Goal: Task Accomplishment & Management: Use online tool/utility

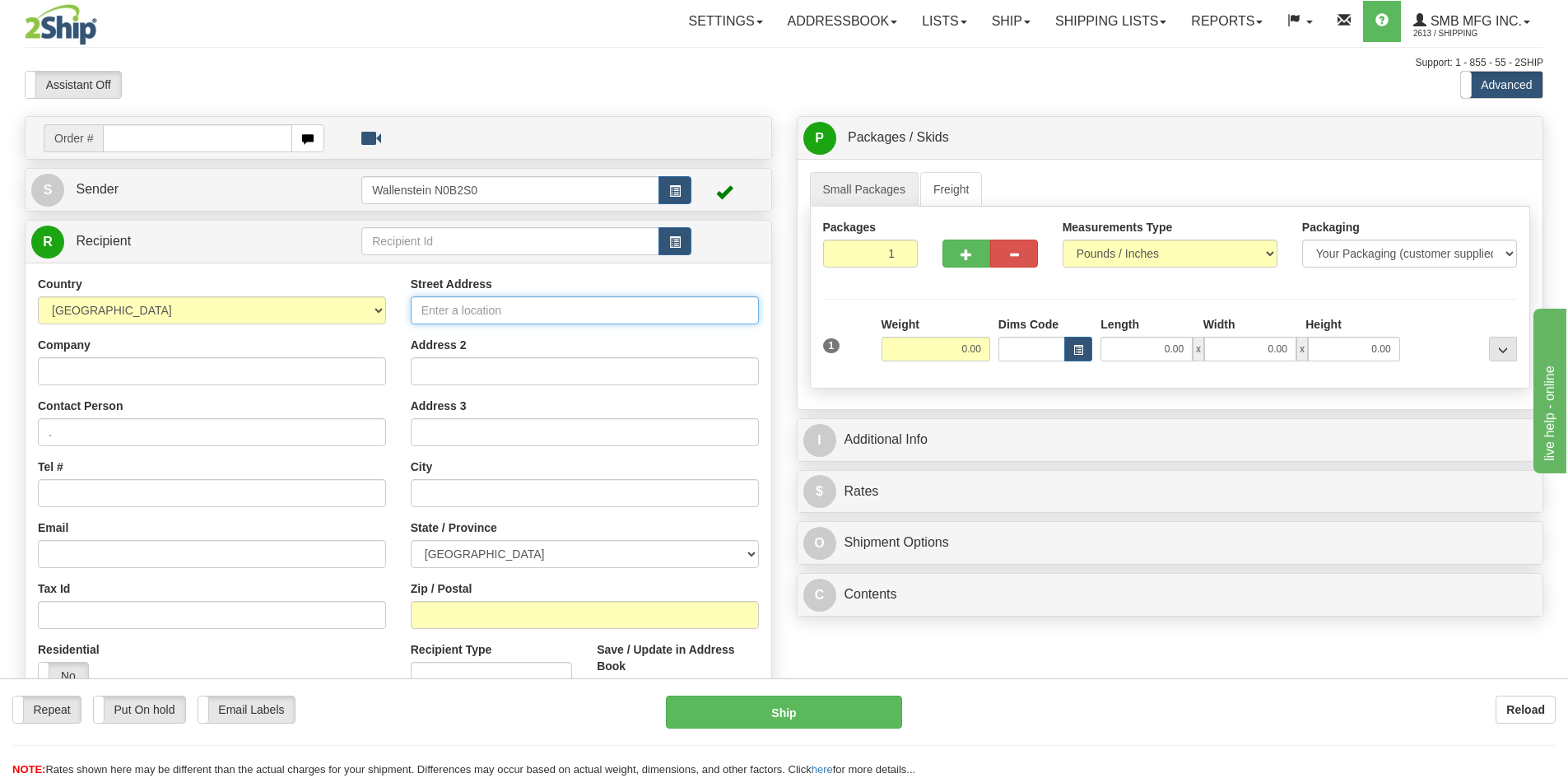
click at [435, 307] on input "Street Address" at bounding box center [585, 310] width 348 height 28
click at [461, 305] on input "Street Address" at bounding box center [585, 310] width 348 height 28
type input "6825 Maritz Drive"
click at [432, 490] on input "text" at bounding box center [585, 493] width 348 height 28
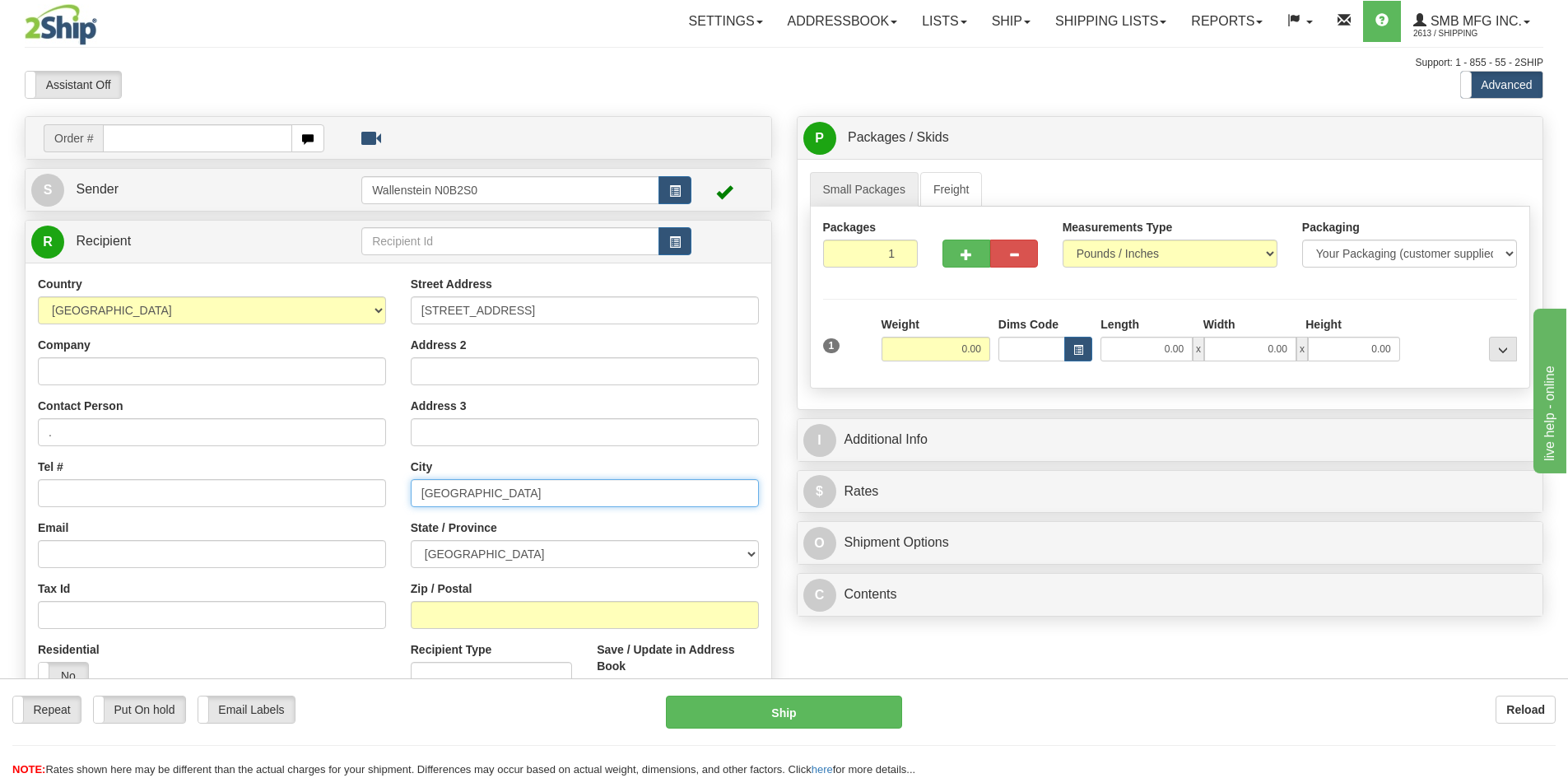
type input "Mississauga"
click at [454, 549] on select "[GEOGRAPHIC_DATA] [GEOGRAPHIC_DATA] [GEOGRAPHIC_DATA] [GEOGRAPHIC_DATA] [GEOGRA…" at bounding box center [585, 553] width 348 height 28
select select "ON"
click at [411, 540] on select "[GEOGRAPHIC_DATA] [GEOGRAPHIC_DATA] [GEOGRAPHIC_DATA] [GEOGRAPHIC_DATA] [GEOGRA…" at bounding box center [585, 553] width 348 height 28
click at [444, 614] on input "Zip / Postal" at bounding box center [585, 615] width 348 height 28
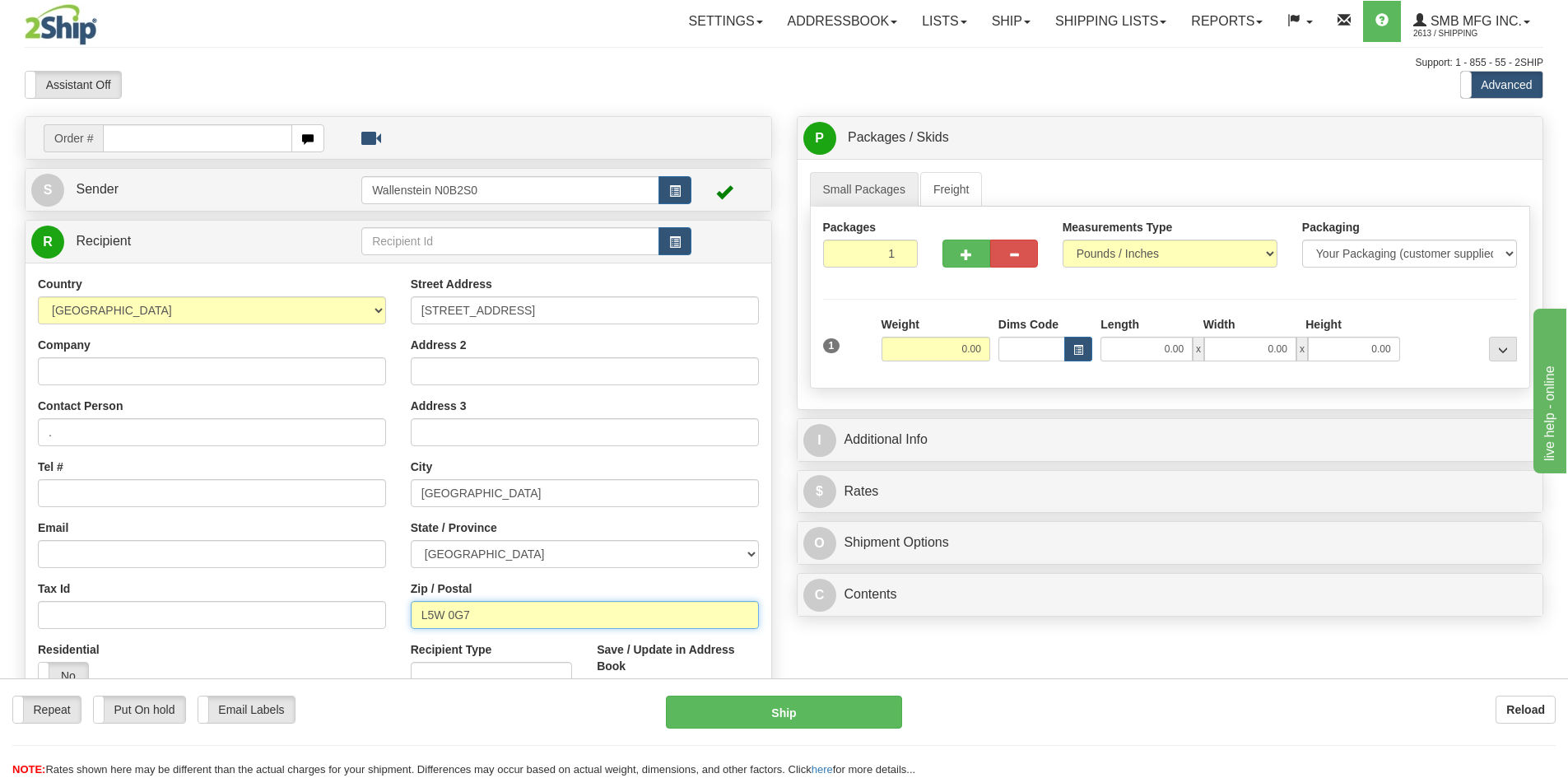
type input "L5W 0G7"
click at [66, 495] on input "Tel #" at bounding box center [212, 493] width 348 height 28
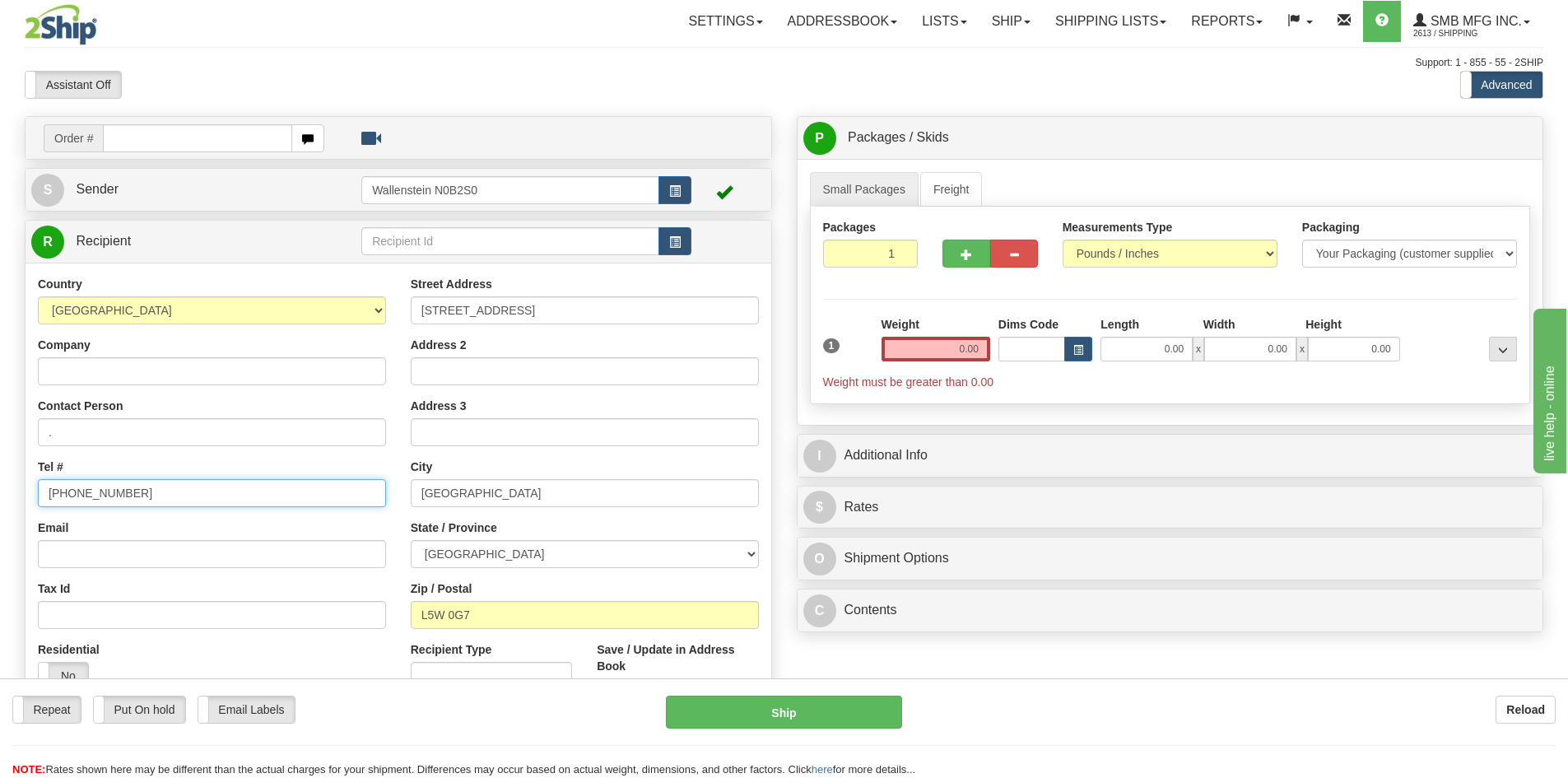
type input "905-629-3204"
click at [67, 373] on input "Company" at bounding box center [212, 371] width 348 height 28
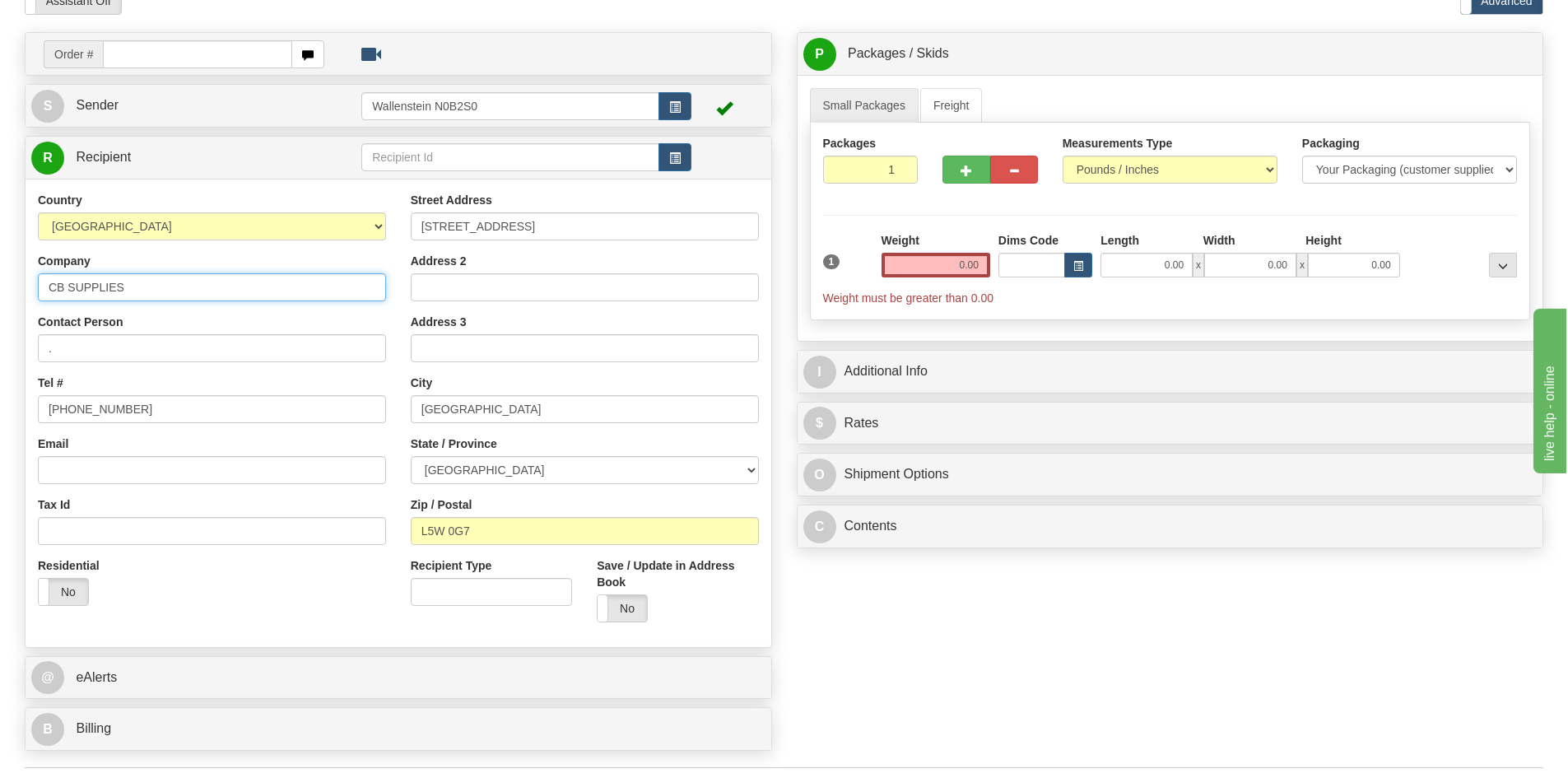
scroll to position [329, 0]
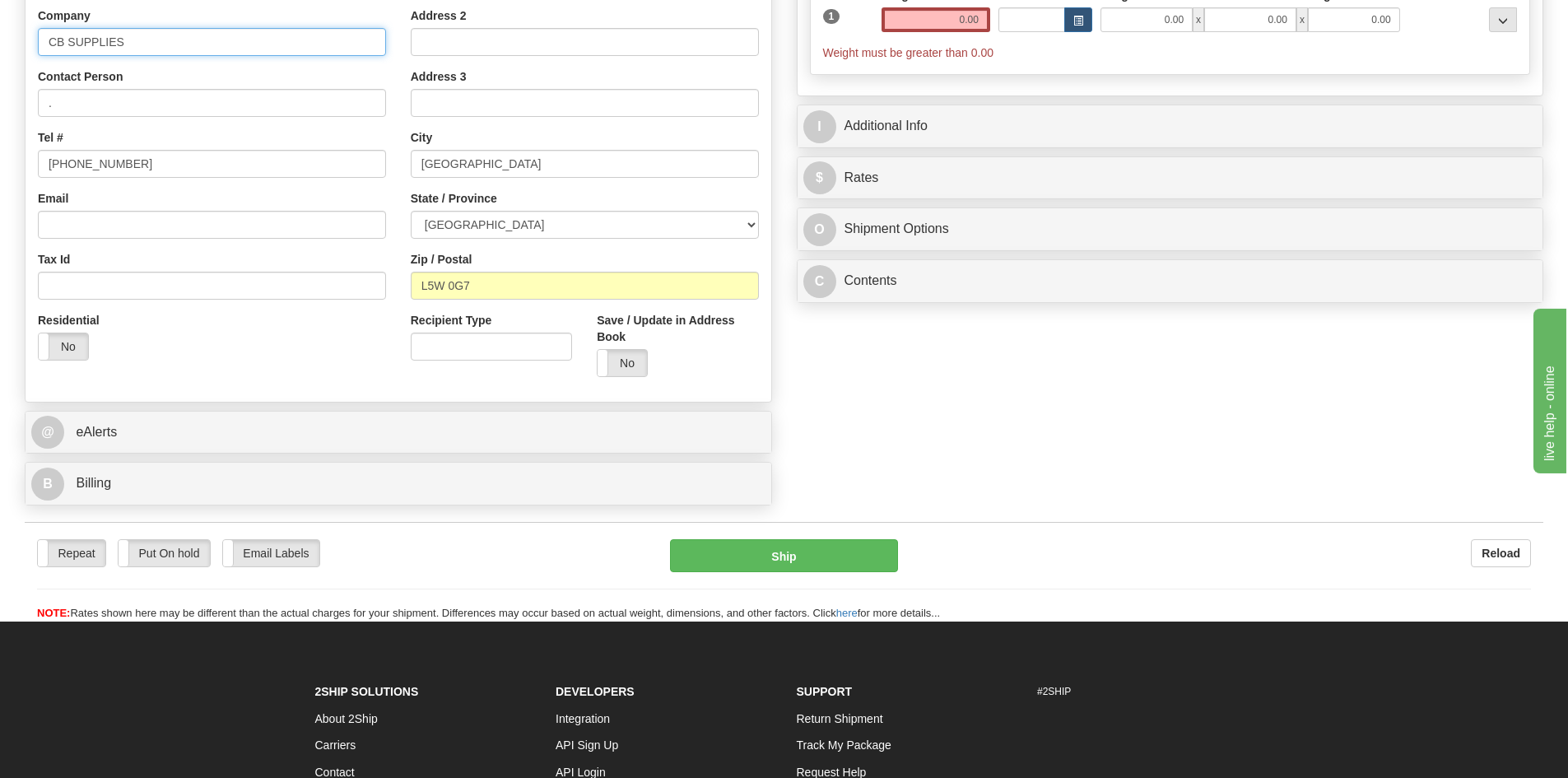
type input "CB SUPPLIES"
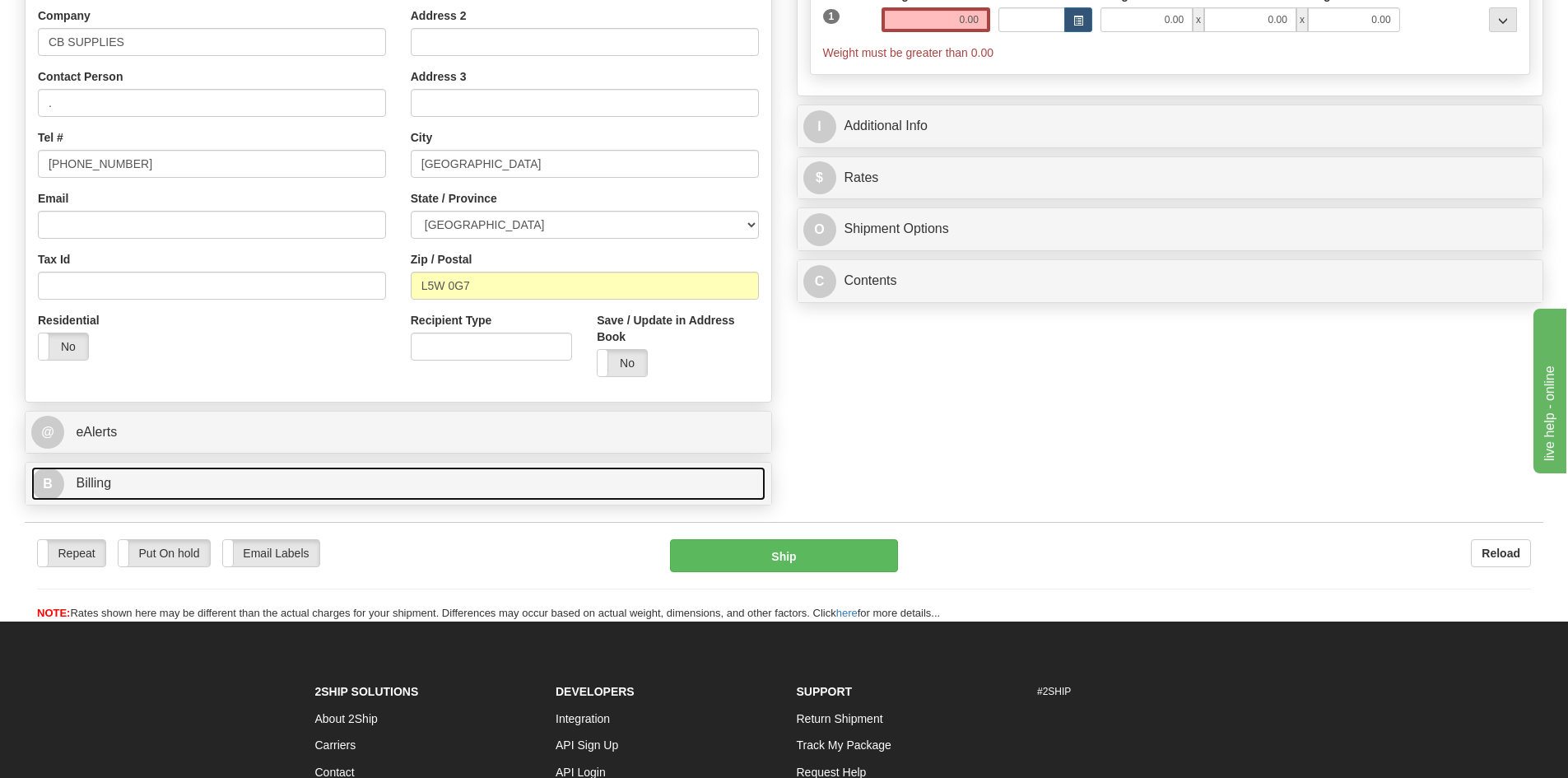
click at [97, 478] on span "Billing" at bounding box center [93, 483] width 35 height 14
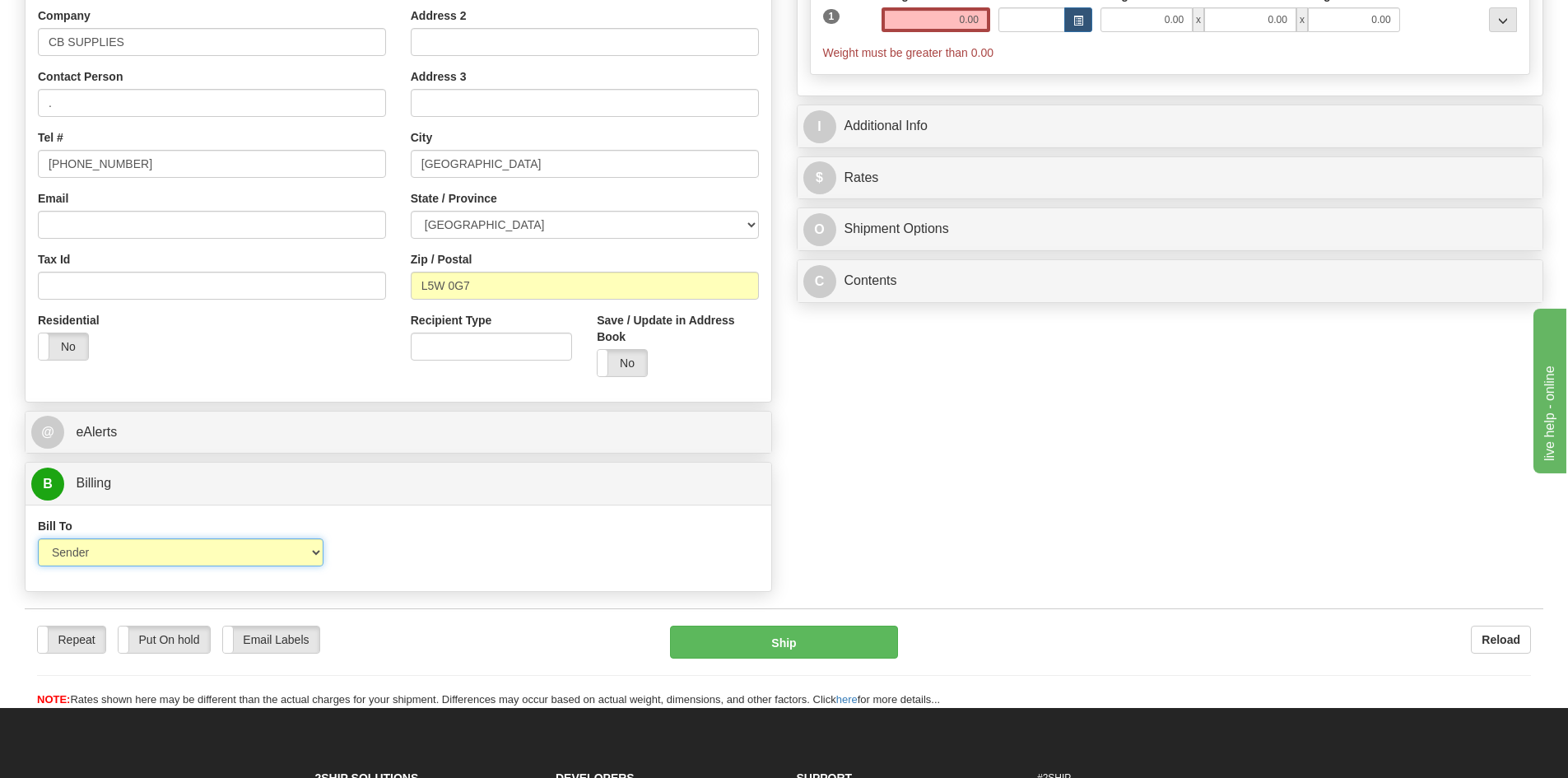
click at [86, 552] on select "Sender Recipient Third Party Collect" at bounding box center [181, 552] width 286 height 28
click at [124, 552] on select "Sender Recipient Third Party Collect" at bounding box center [181, 552] width 286 height 28
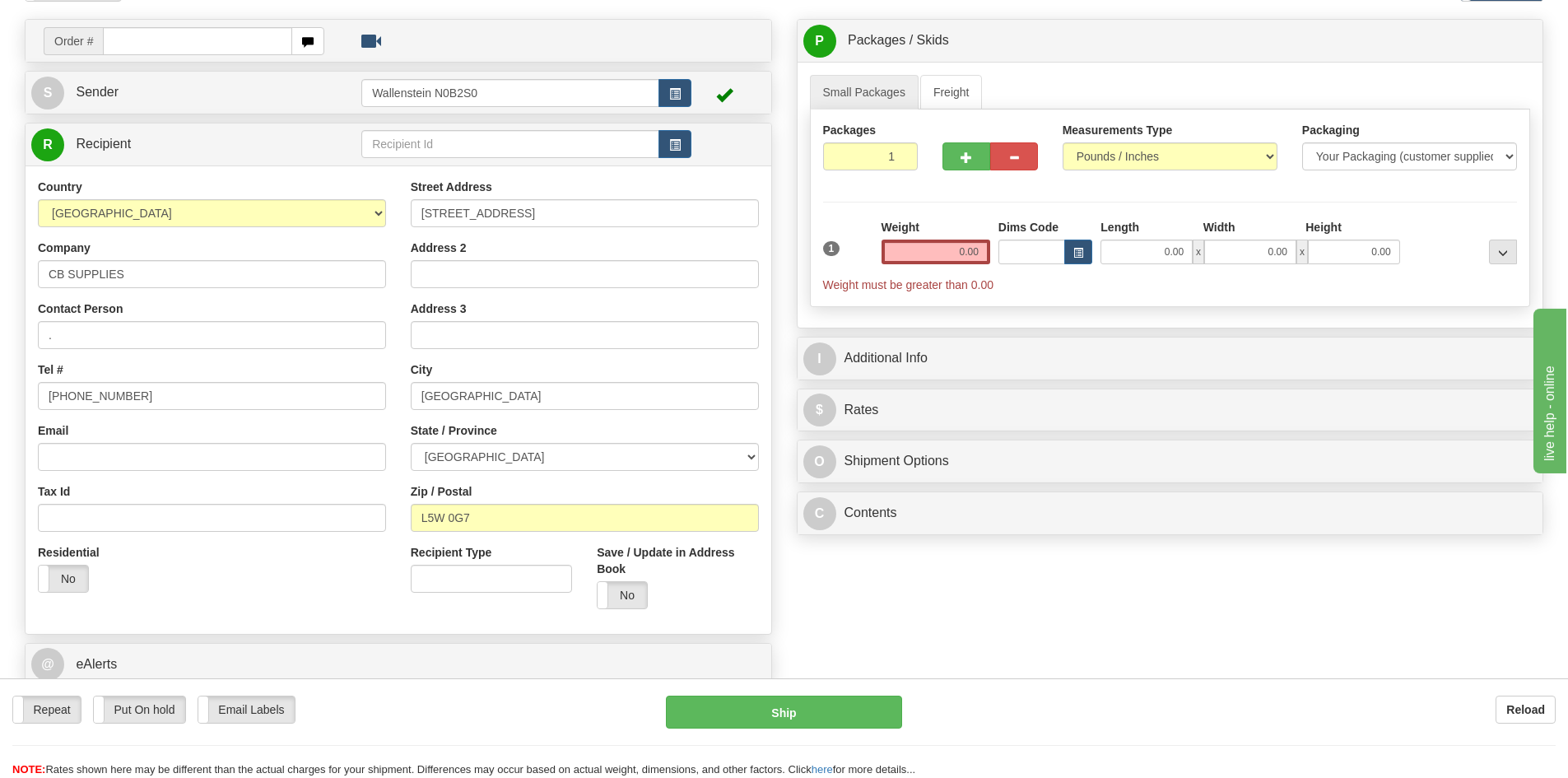
scroll to position [82, 0]
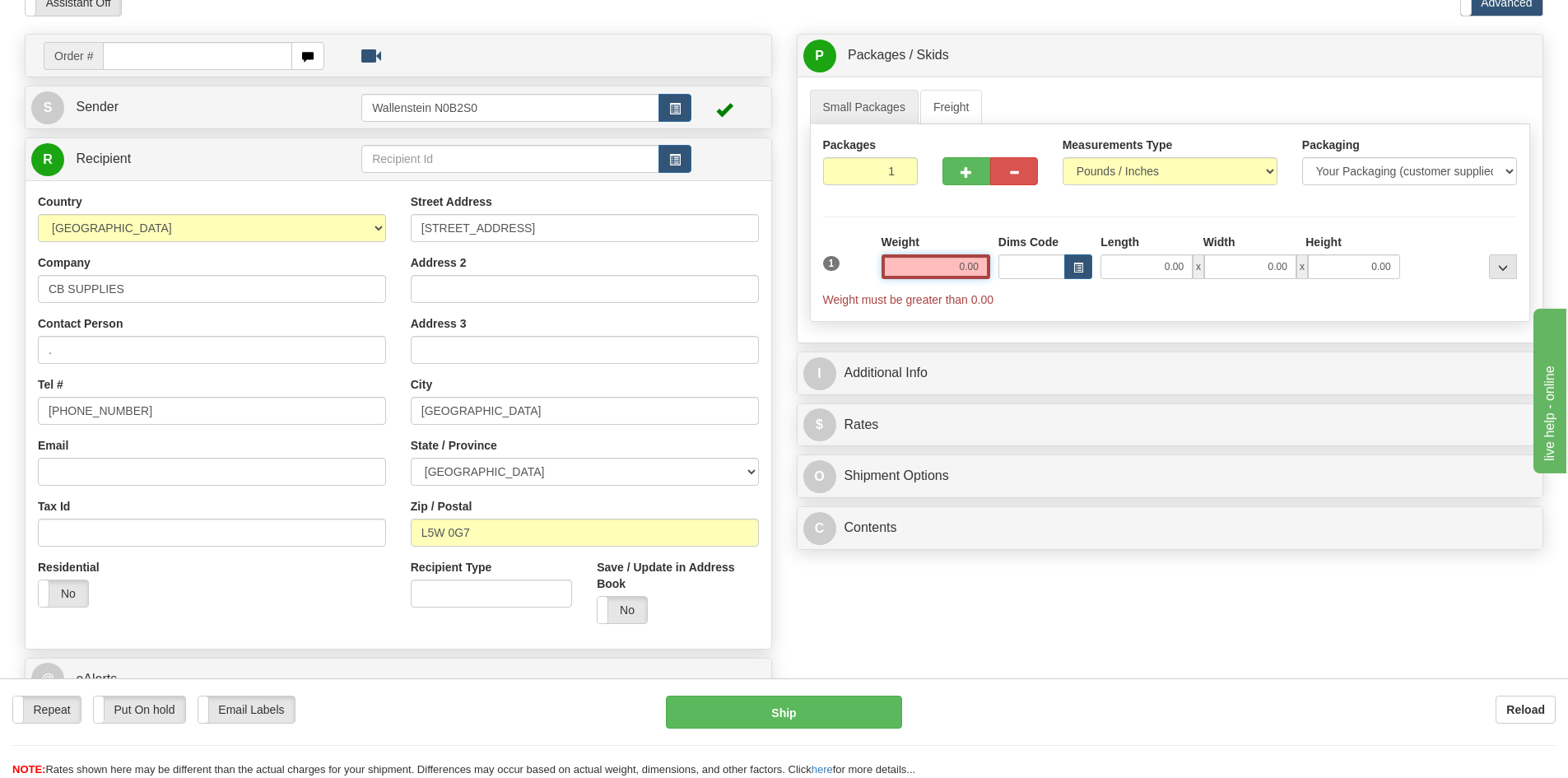
click at [920, 257] on input "0.00" at bounding box center [936, 266] width 109 height 25
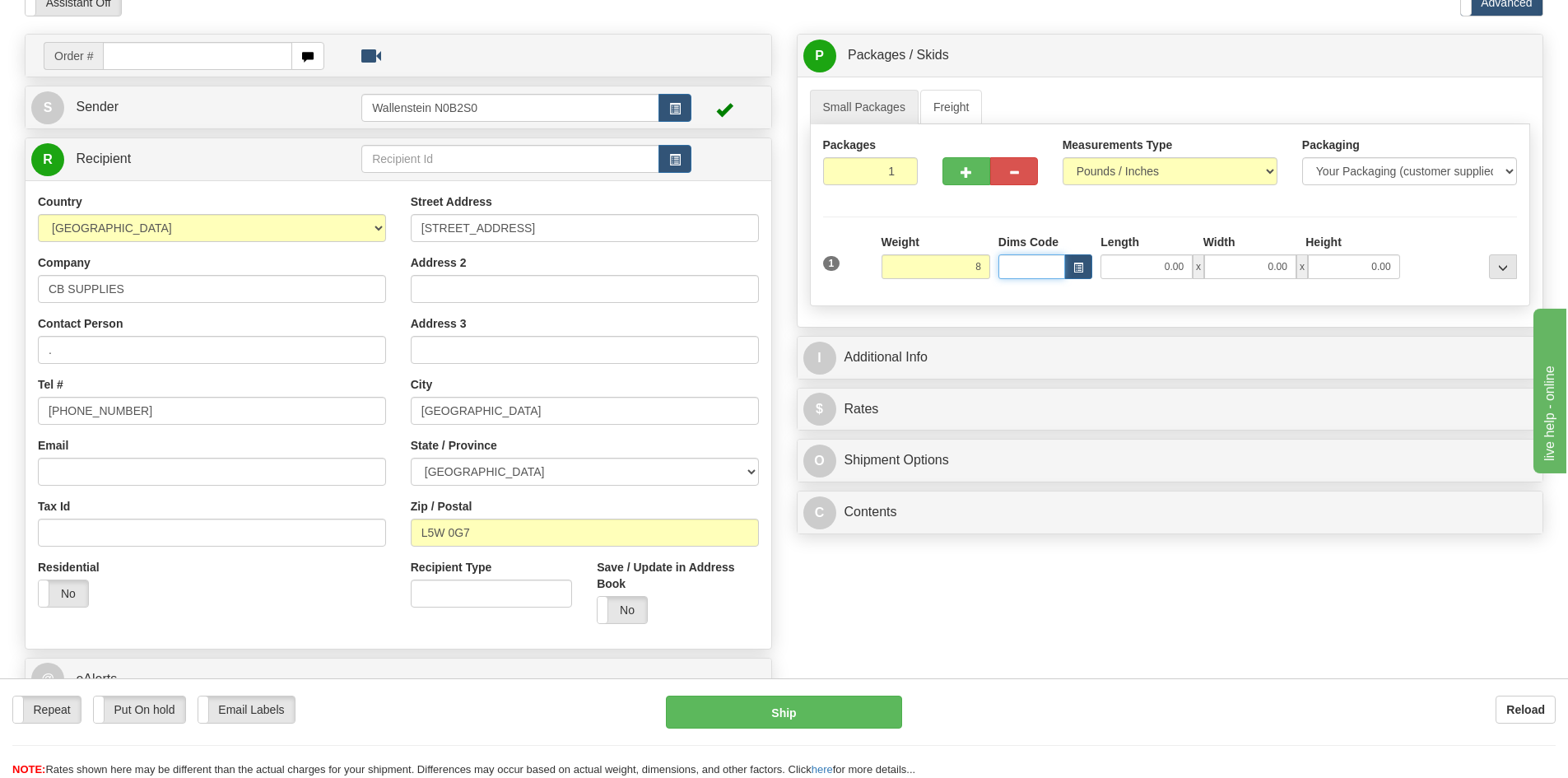
type input "8.00"
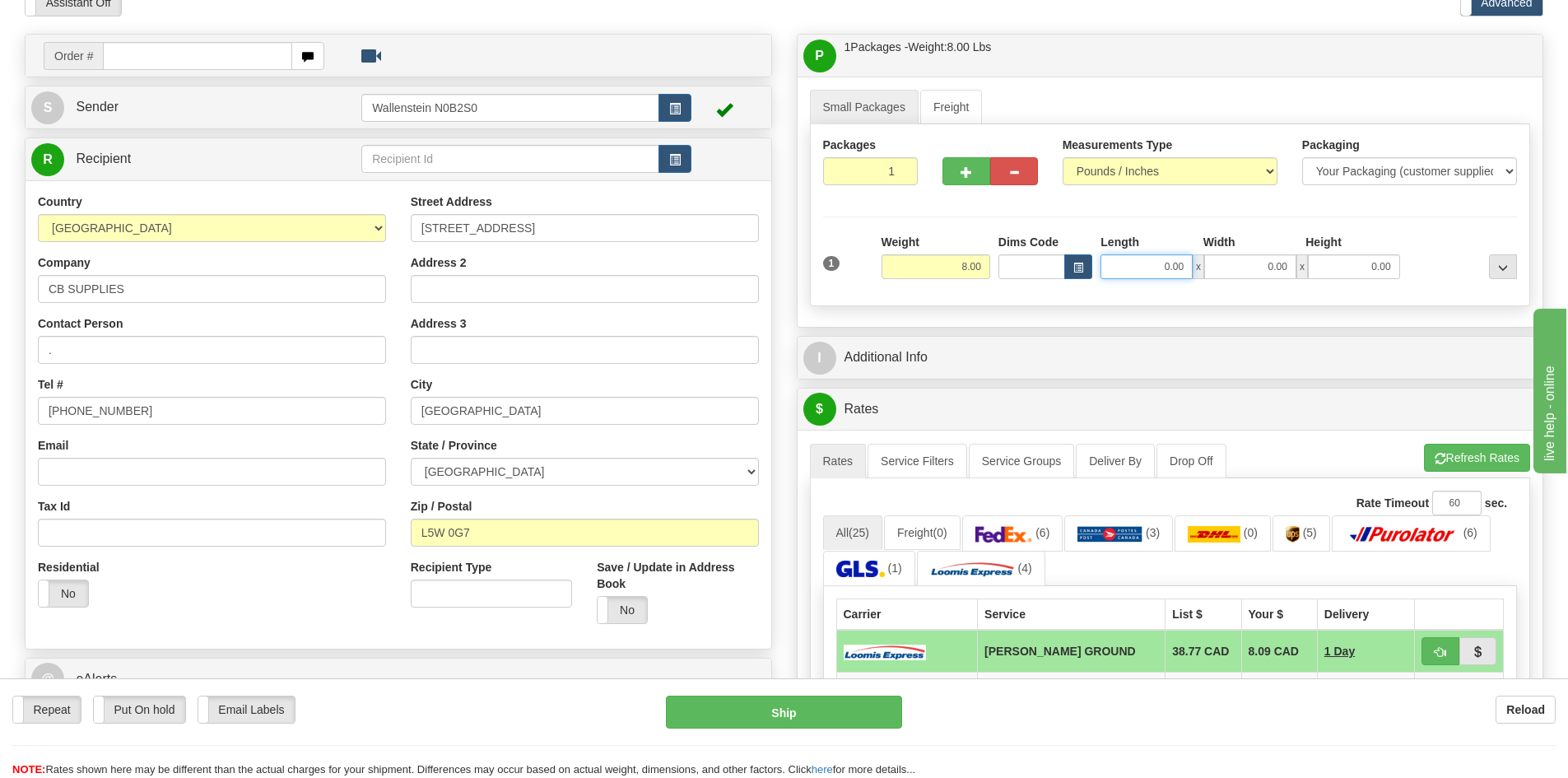
click at [1155, 262] on input "0.00" at bounding box center [1146, 266] width 92 height 25
type input "10.00"
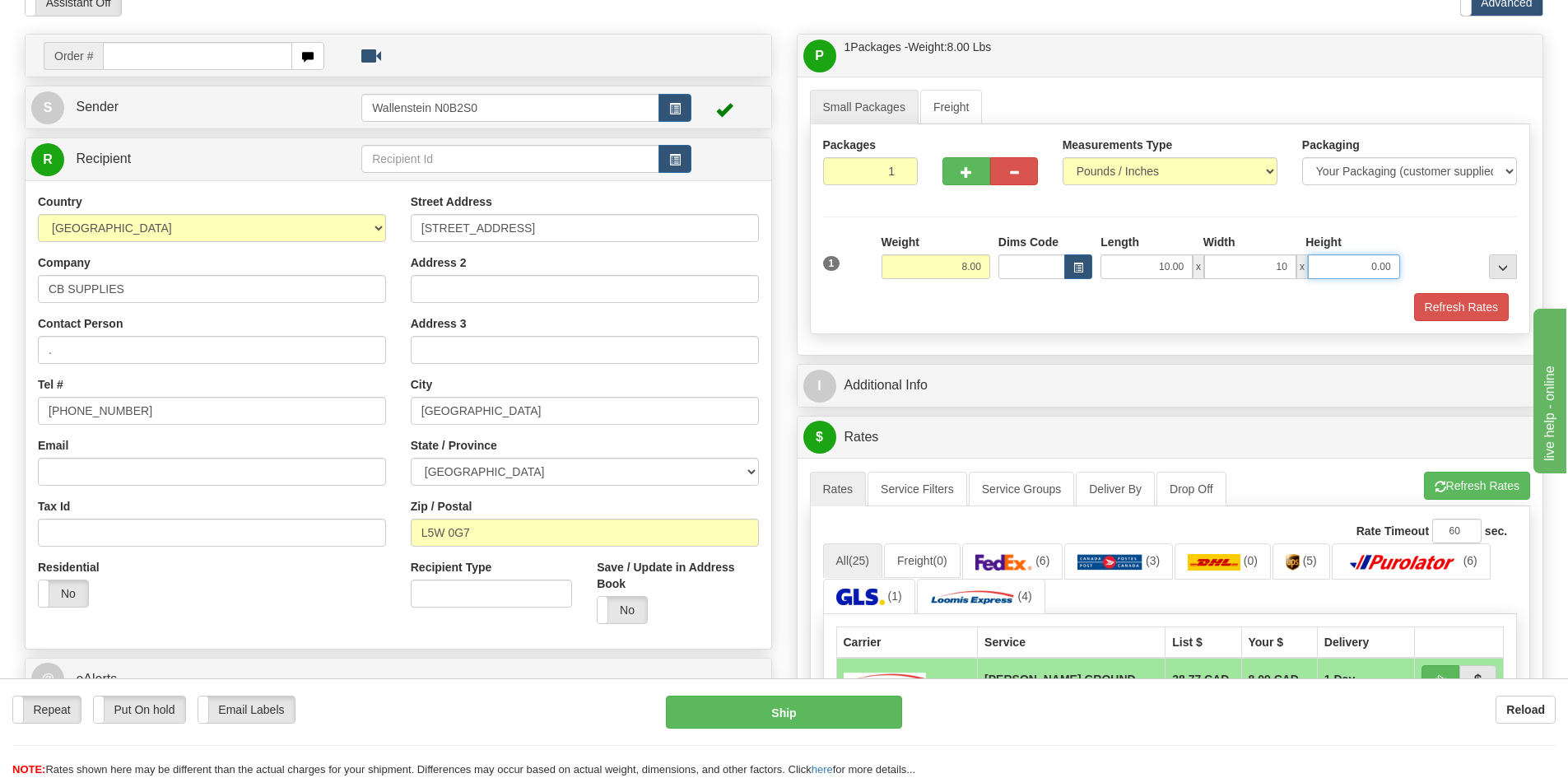
type input "10.00"
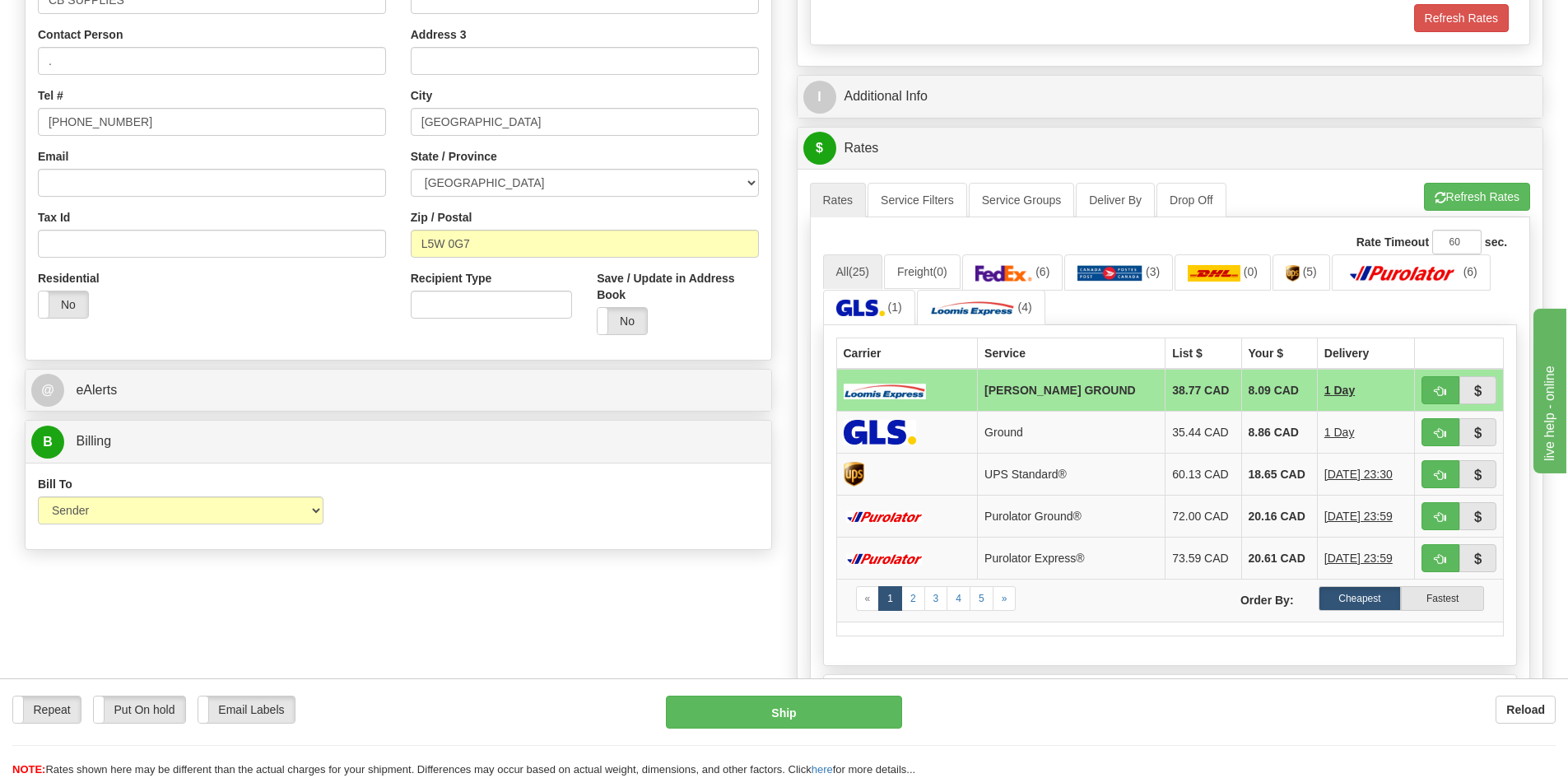
scroll to position [412, 0]
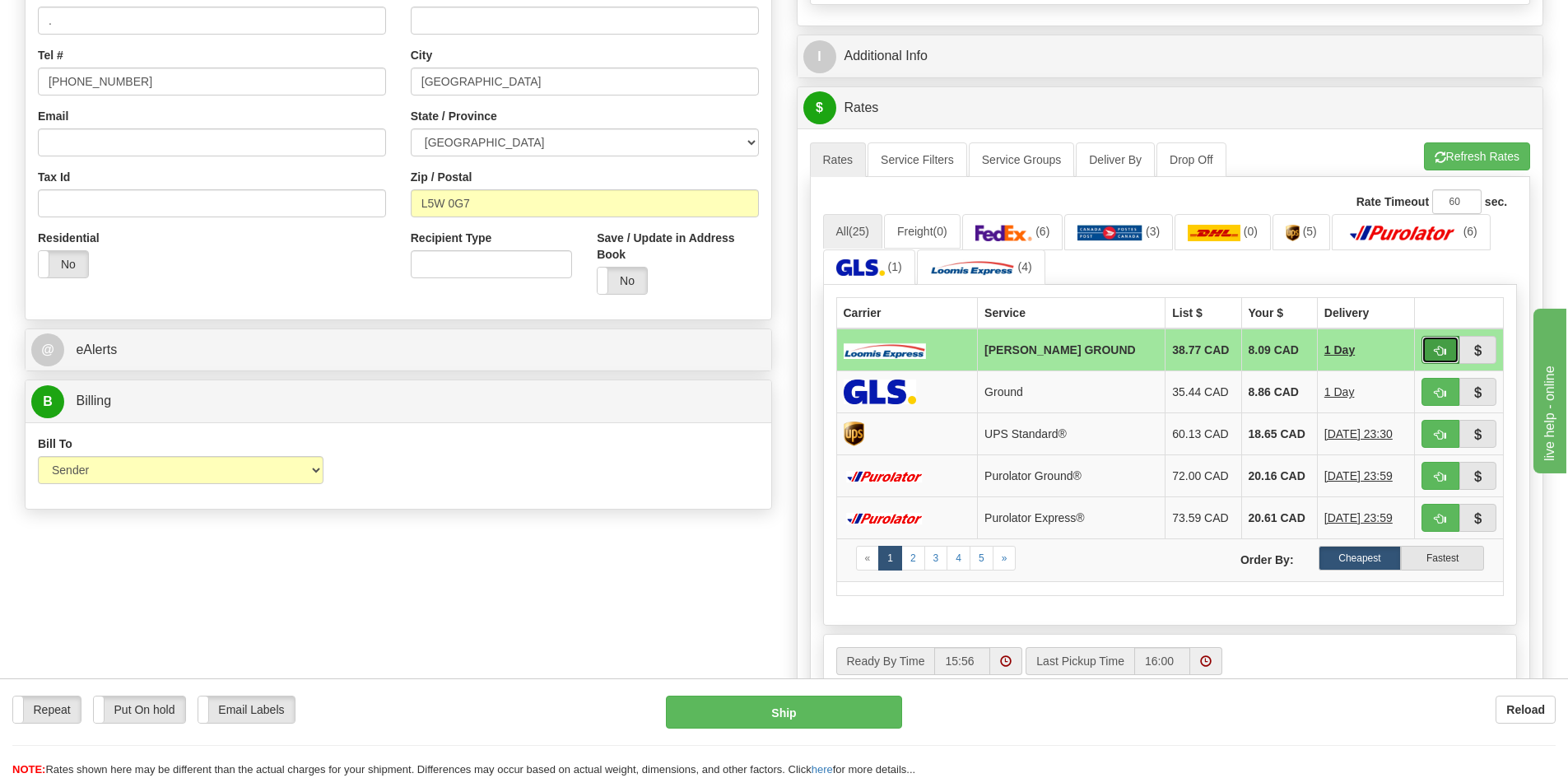
type input "7.00"
click at [1444, 346] on span "button" at bounding box center [1440, 351] width 11 height 10
type input "DD"
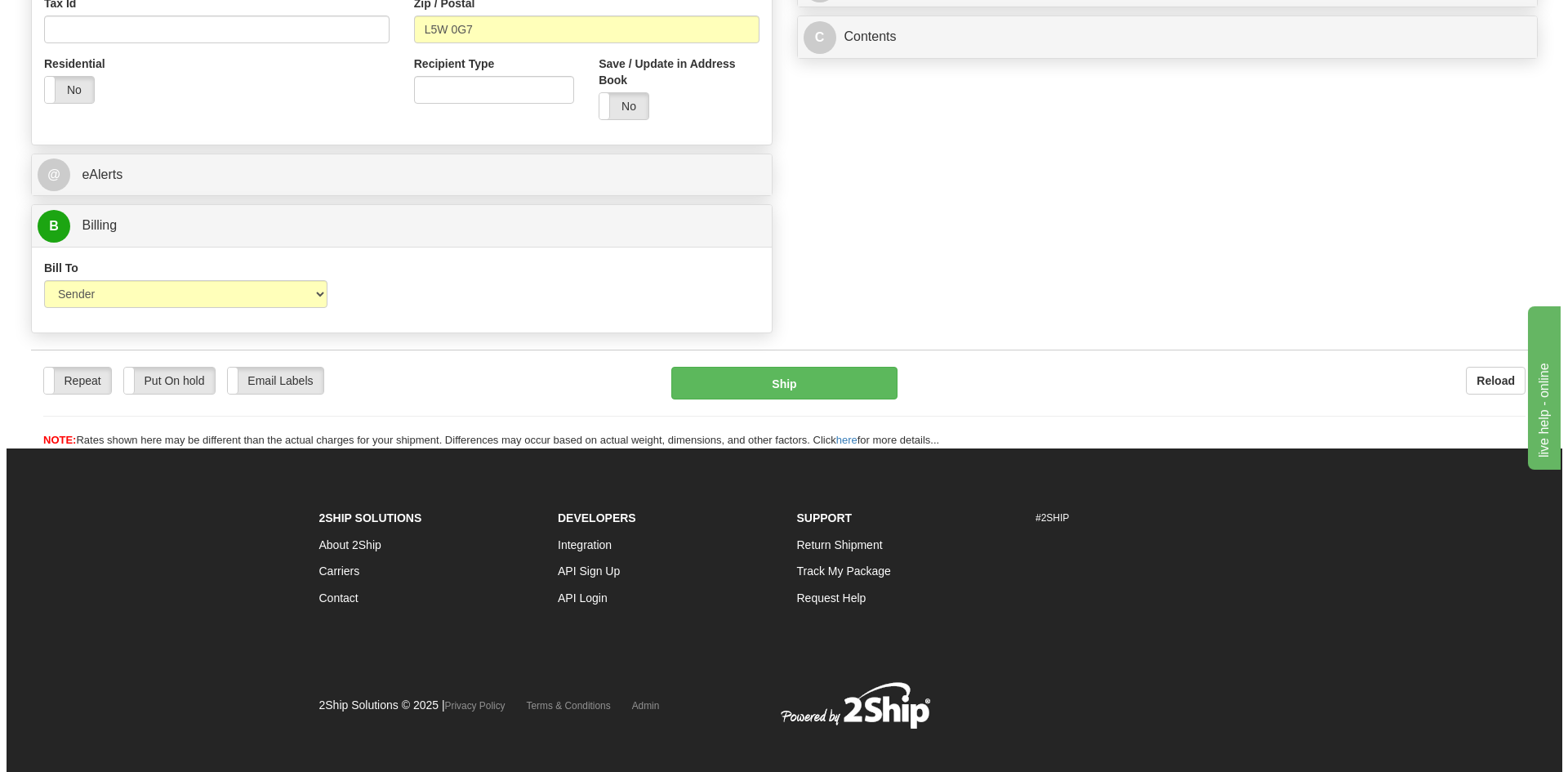
scroll to position [596, 0]
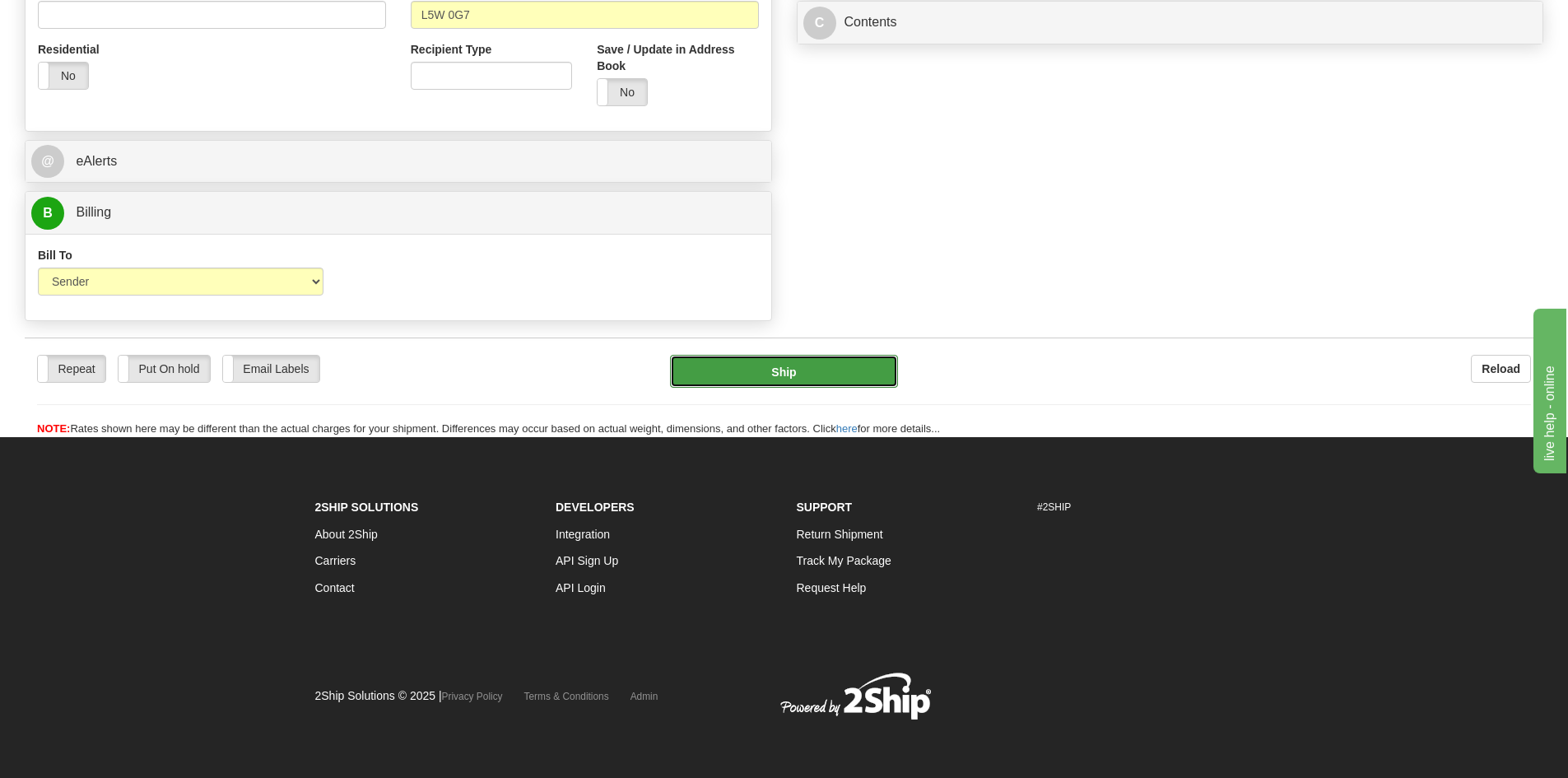
click at [830, 366] on button "Ship" at bounding box center [784, 371] width 228 height 33
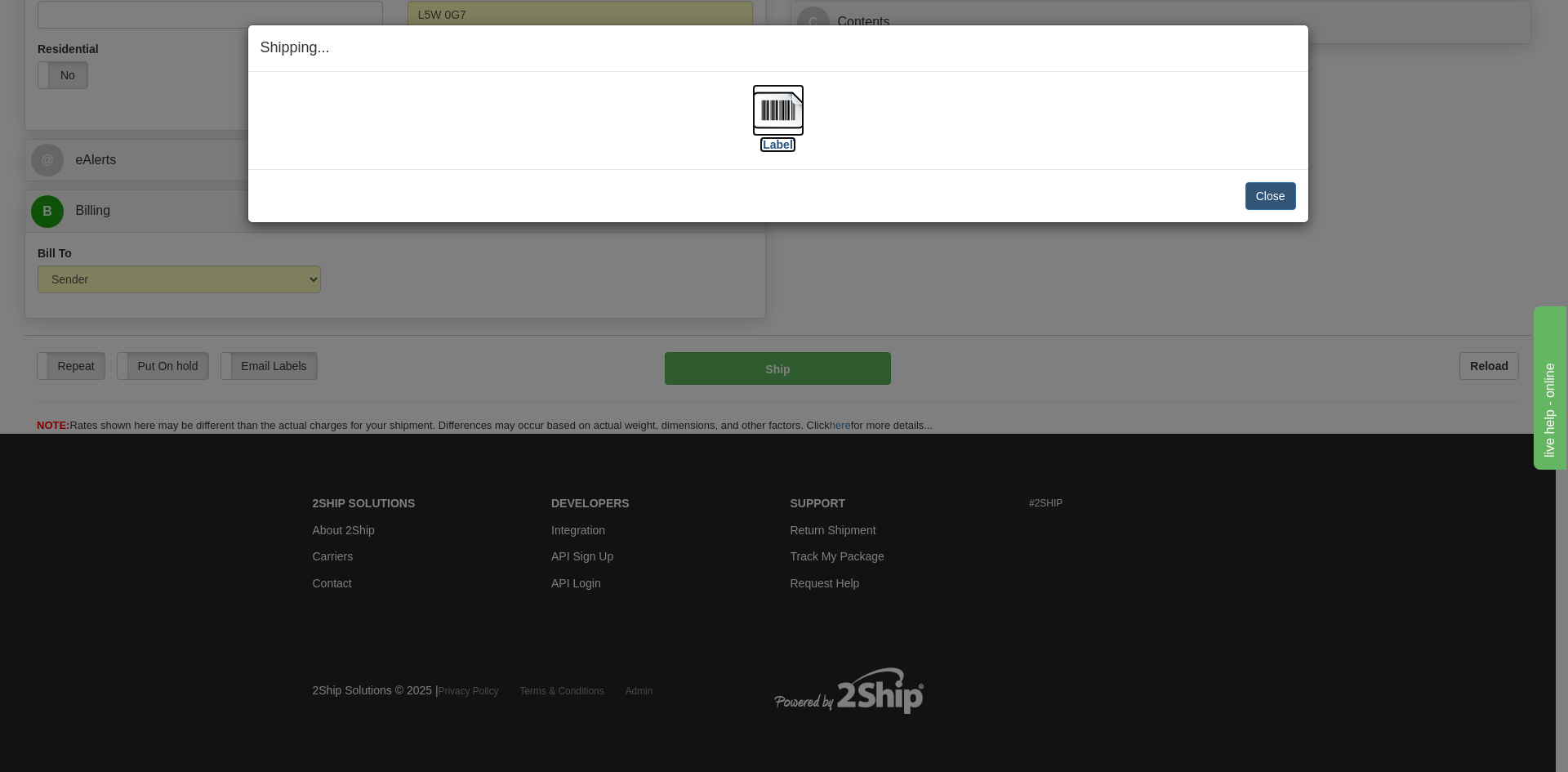
click at [780, 106] on img at bounding box center [778, 110] width 52 height 52
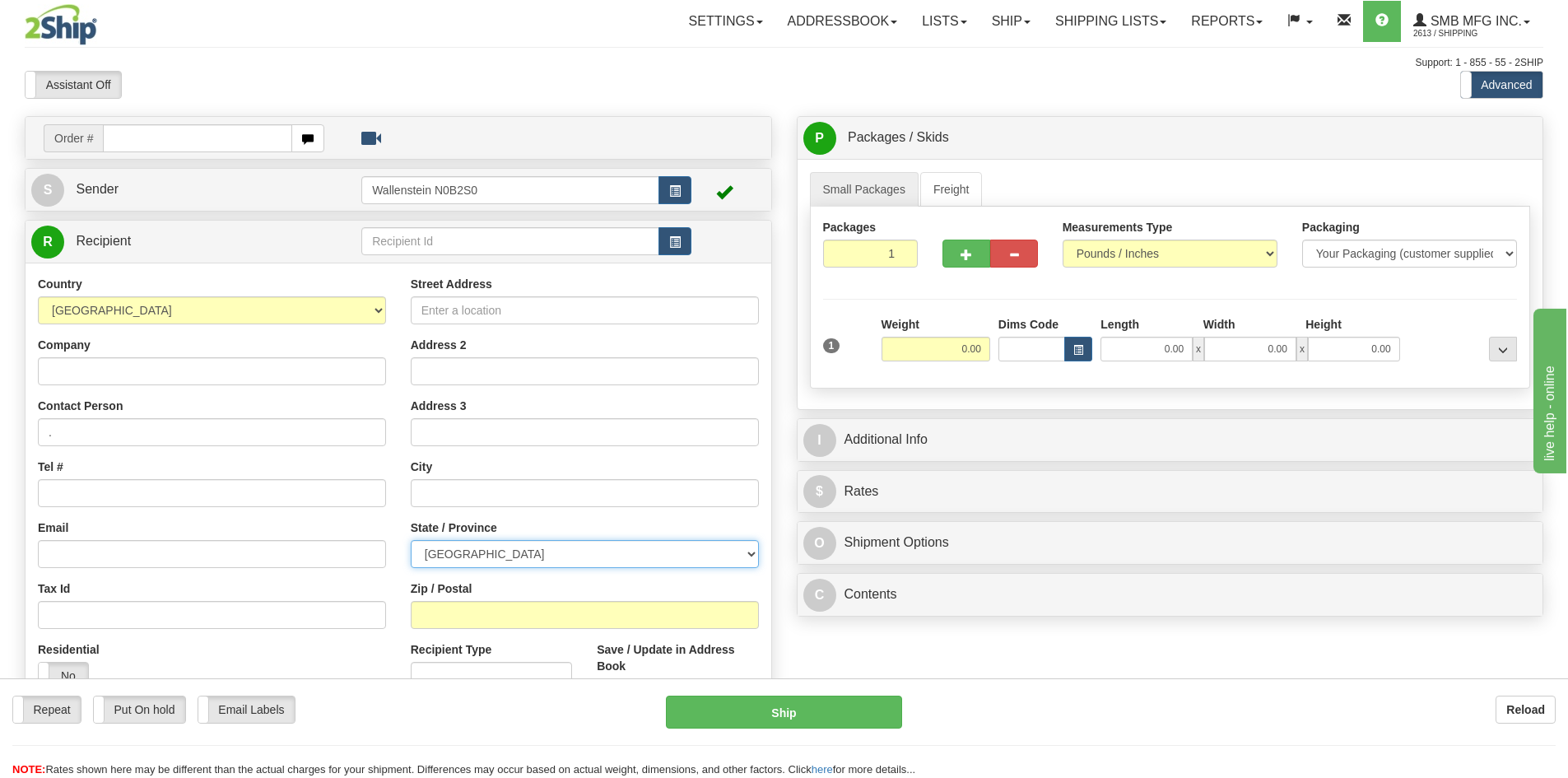
click at [517, 551] on select "[GEOGRAPHIC_DATA] [GEOGRAPHIC_DATA] [GEOGRAPHIC_DATA] [GEOGRAPHIC_DATA] [GEOGRA…" at bounding box center [585, 553] width 348 height 28
select select "PE"
click at [411, 540] on select "[GEOGRAPHIC_DATA] [GEOGRAPHIC_DATA] [GEOGRAPHIC_DATA] [GEOGRAPHIC_DATA] [GEOGRA…" at bounding box center [585, 553] width 348 height 28
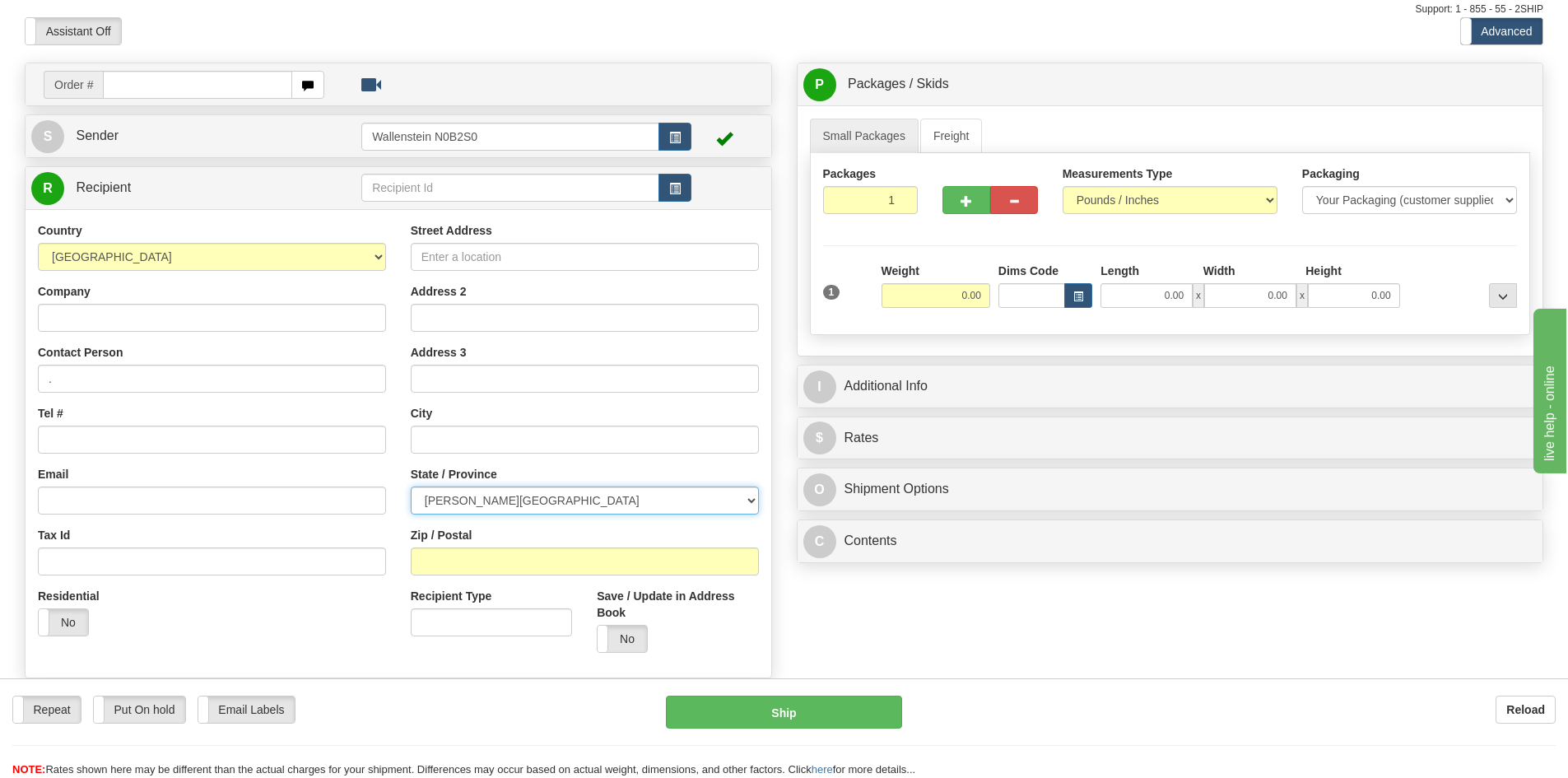
scroll to position [82, 0]
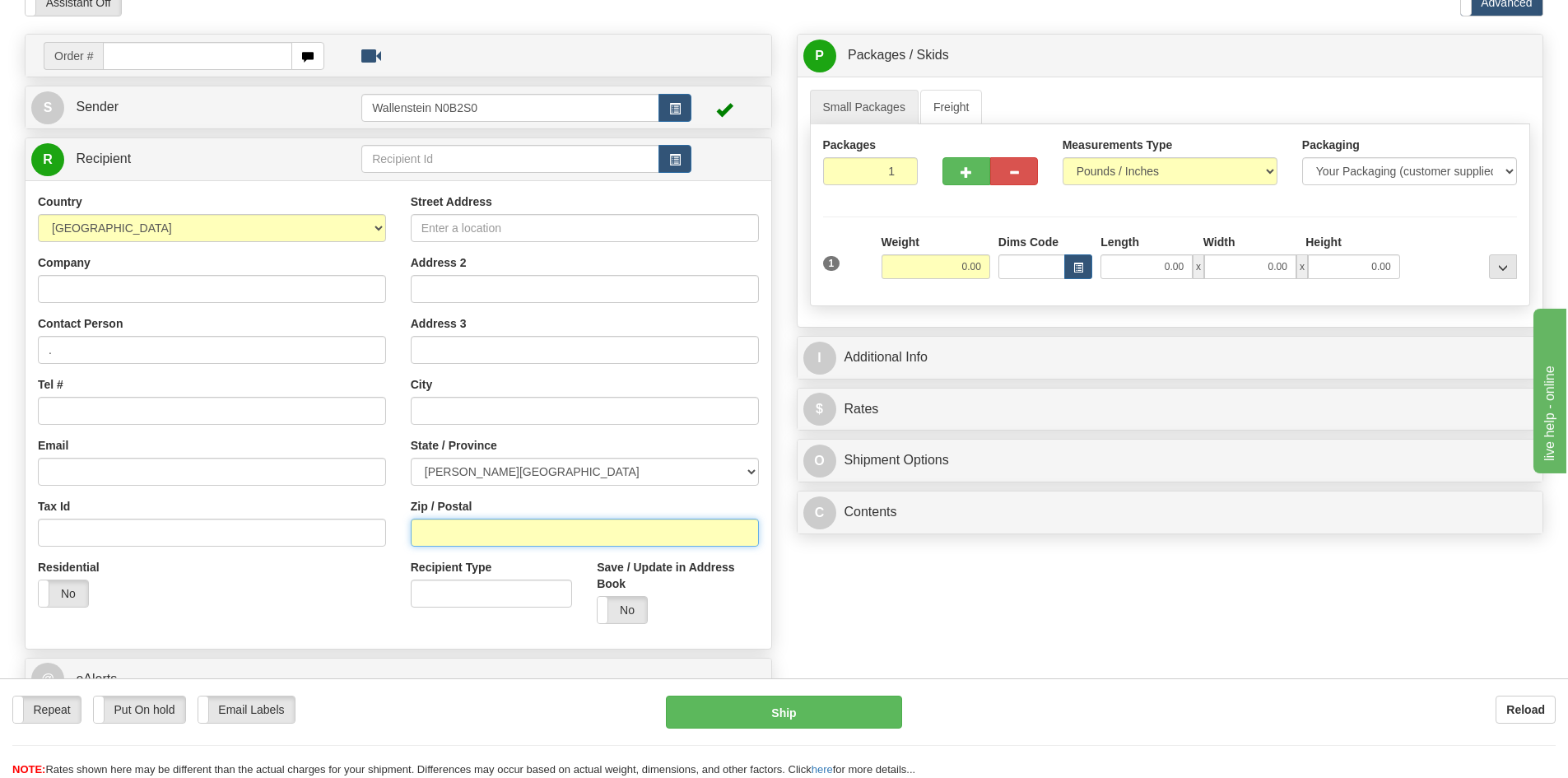
click at [469, 536] on input "Zip / Postal" at bounding box center [585, 532] width 348 height 28
click at [487, 516] on div "Zip / Postal" at bounding box center [585, 522] width 348 height 48
paste input "C0A 1G0"
type input "C0A 1G0"
click at [479, 231] on input "Street Address" at bounding box center [585, 228] width 348 height 28
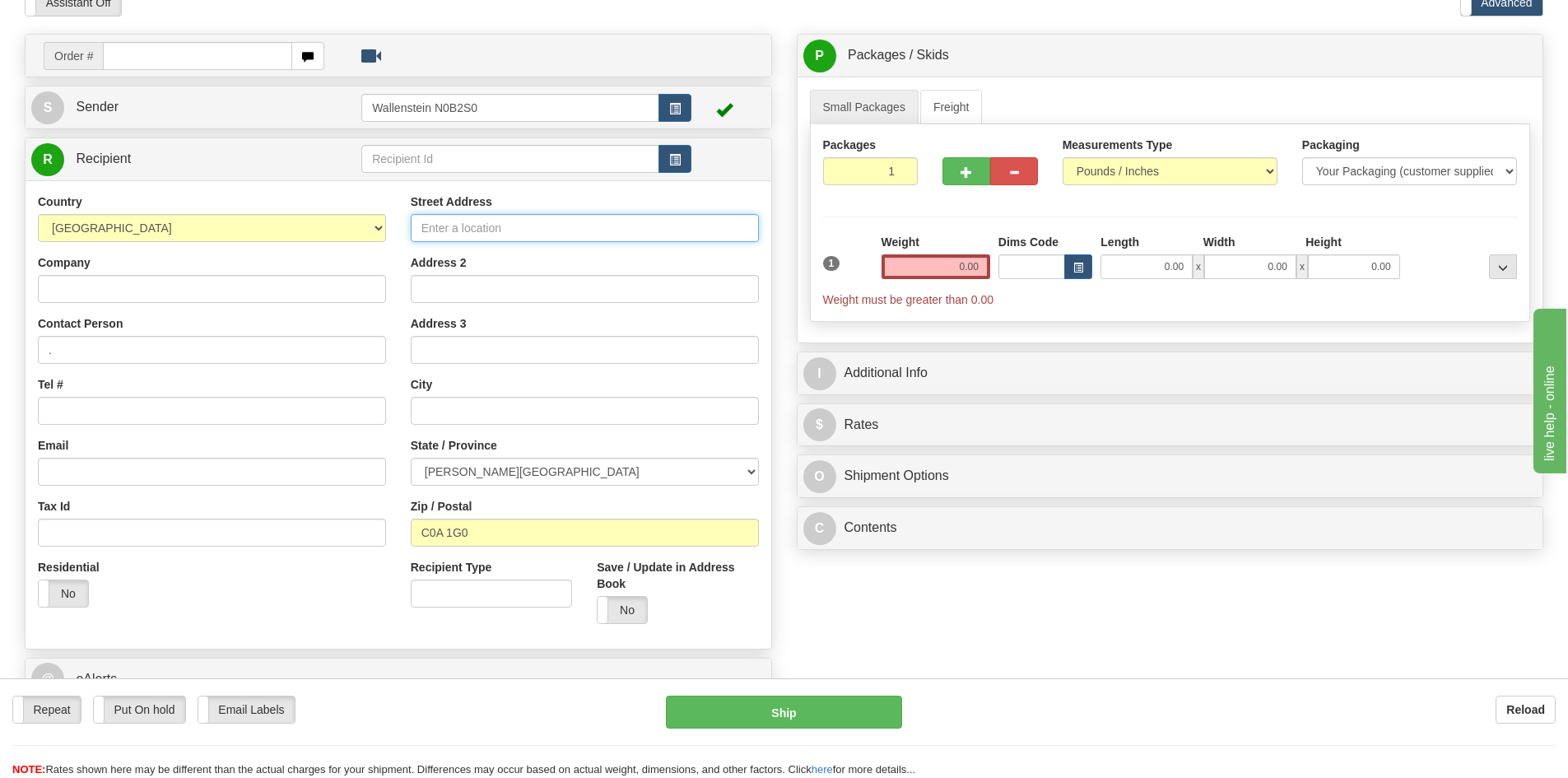
click at [496, 225] on input "Street Address" at bounding box center [585, 228] width 348 height 28
paste input "[STREET_ADDRESS]"
type input "[STREET_ADDRESS]"
click at [923, 270] on input "0.00" at bounding box center [936, 266] width 109 height 25
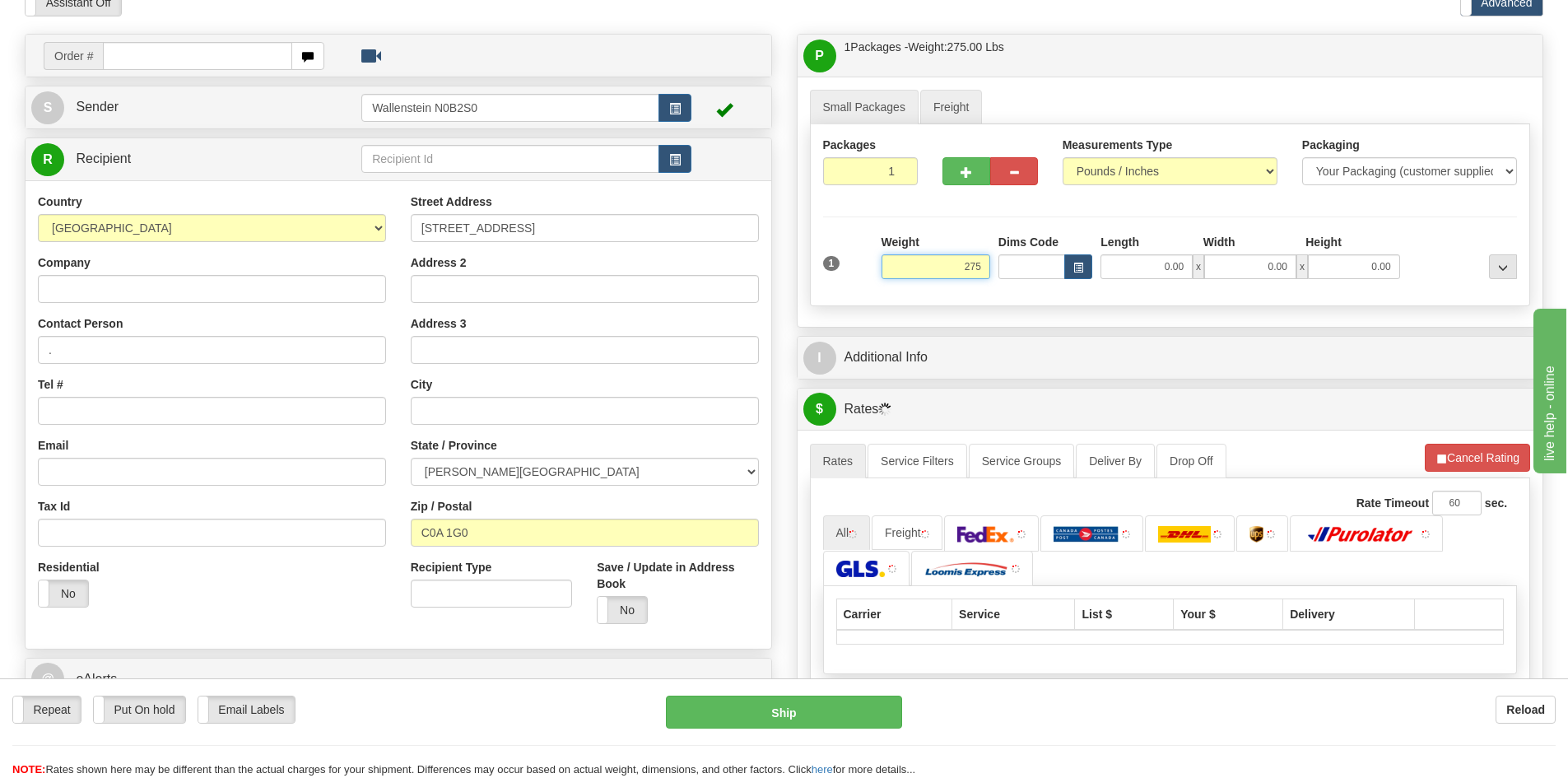
type input "275.00"
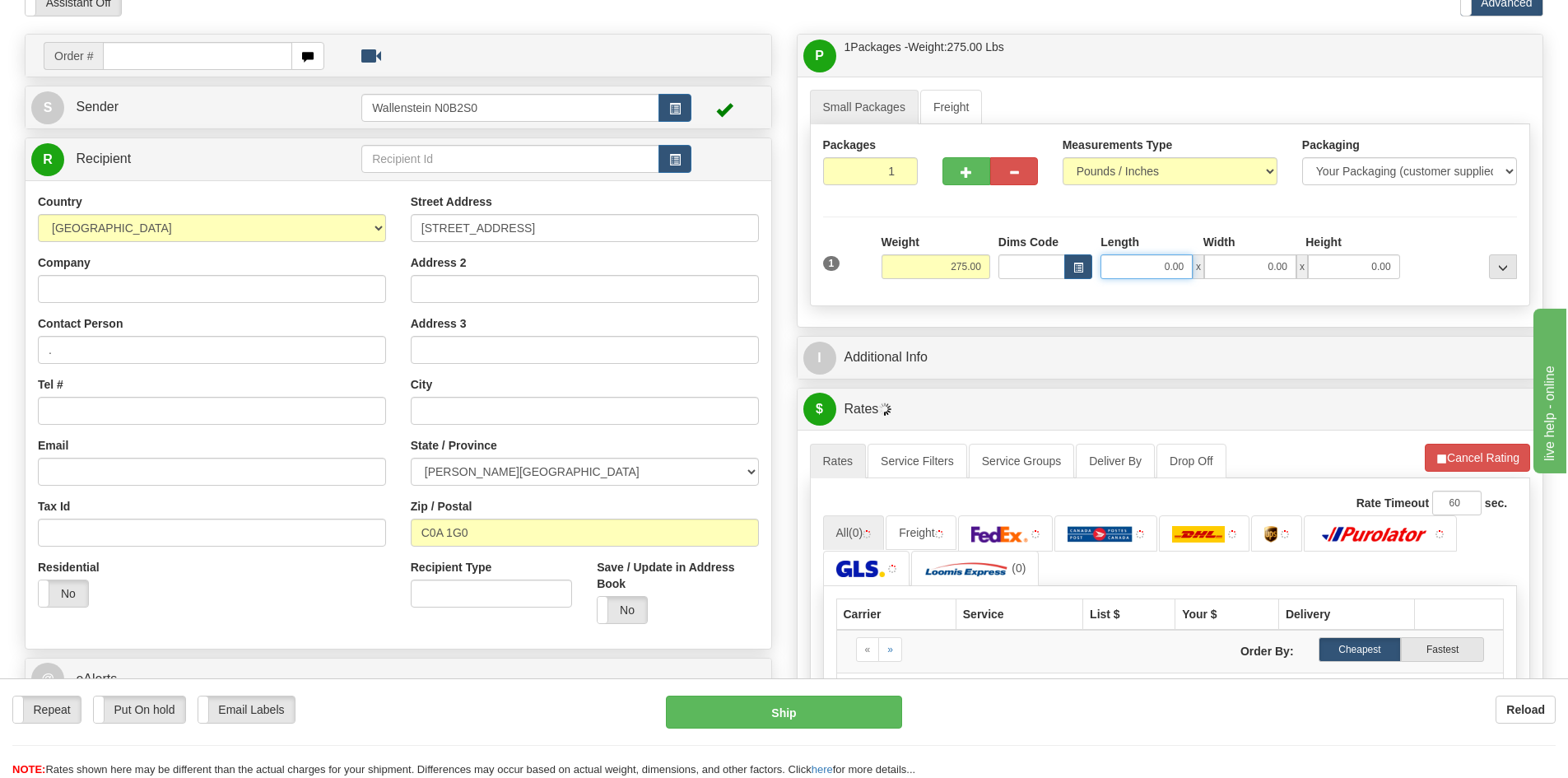
click at [1120, 265] on input "0.00" at bounding box center [1146, 266] width 92 height 25
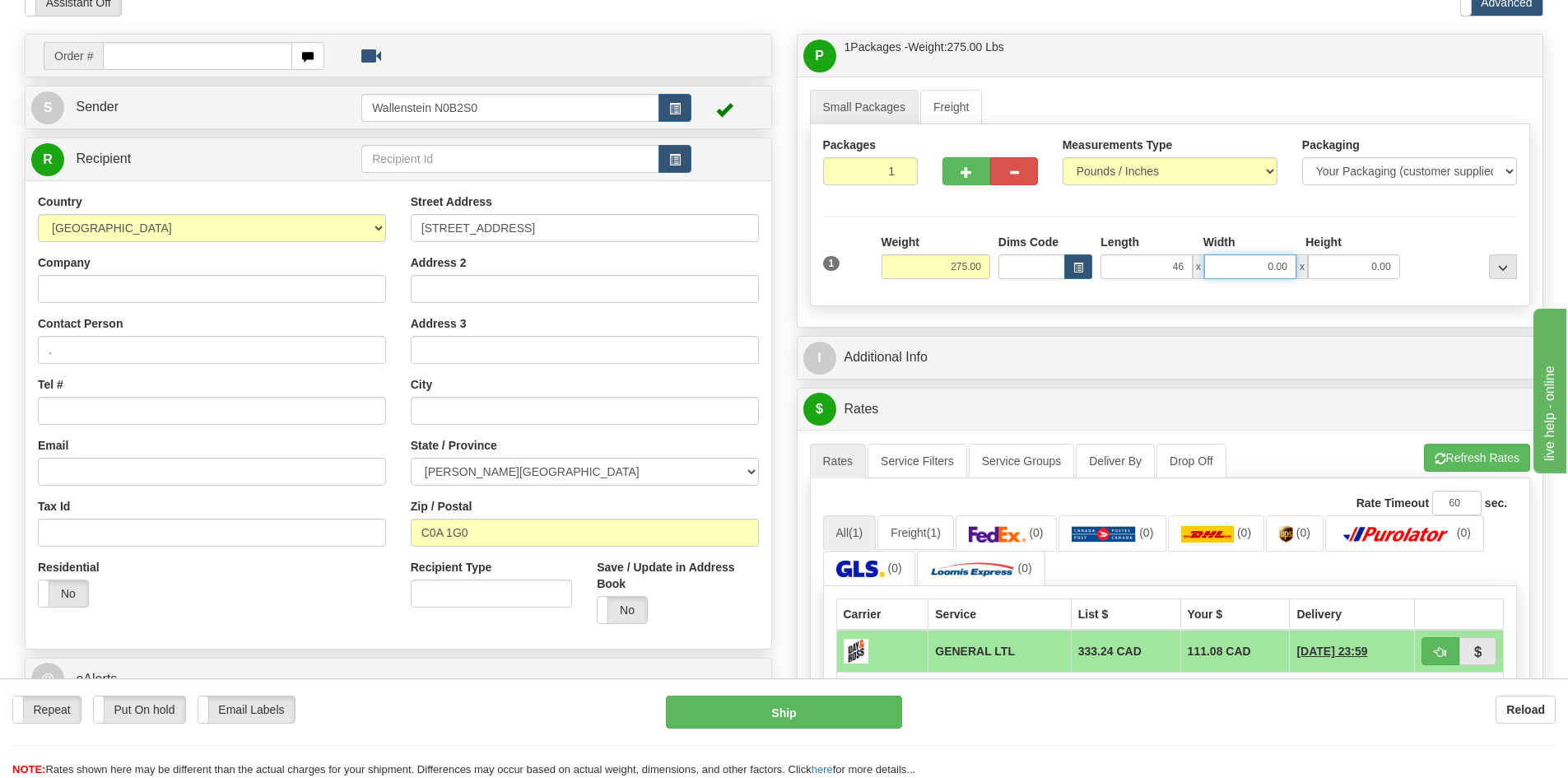
type input "46.00"
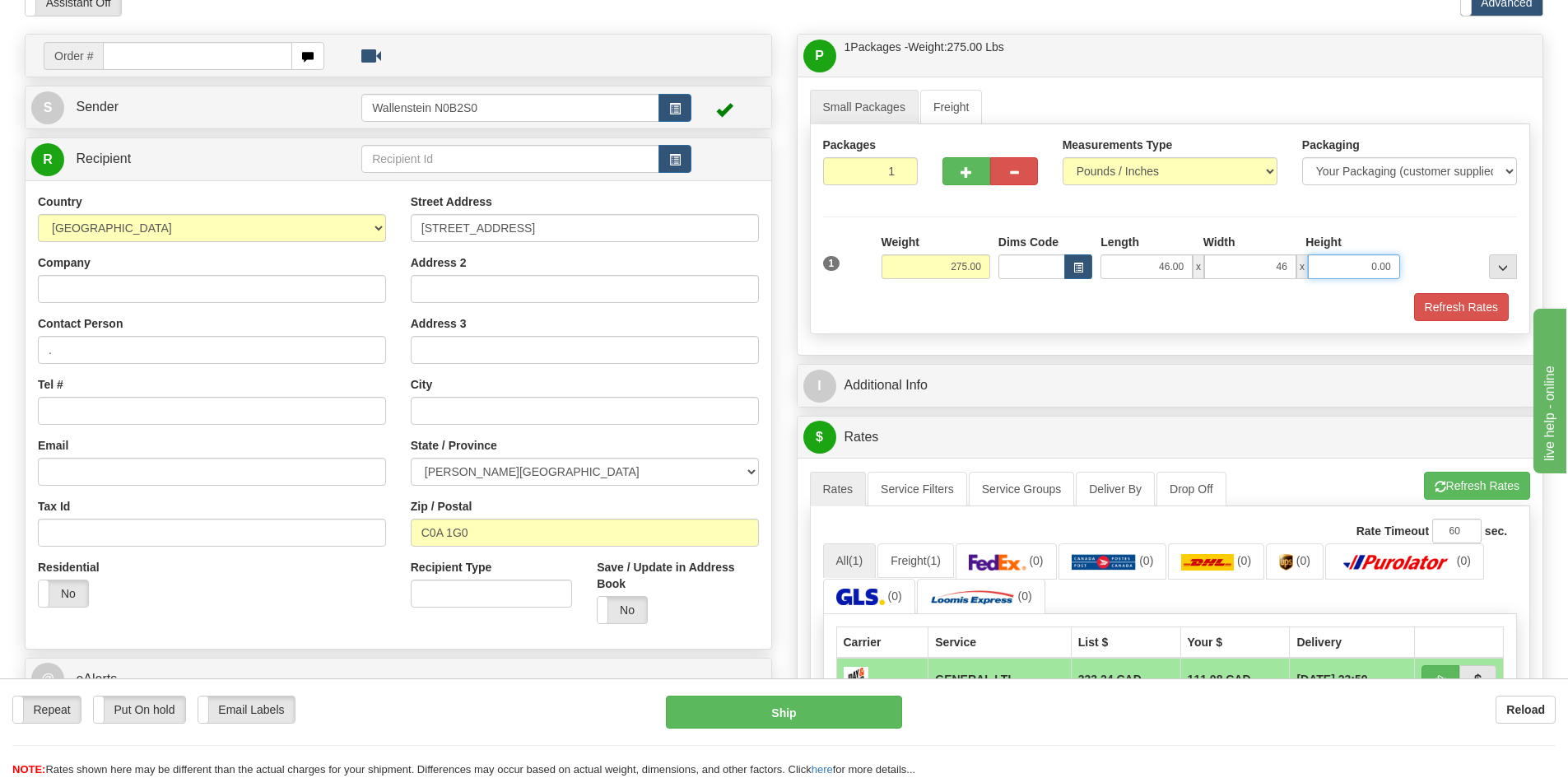
type input "46.00"
type input "60.00"
click at [1429, 305] on button "Refresh Rates" at bounding box center [1462, 307] width 95 height 28
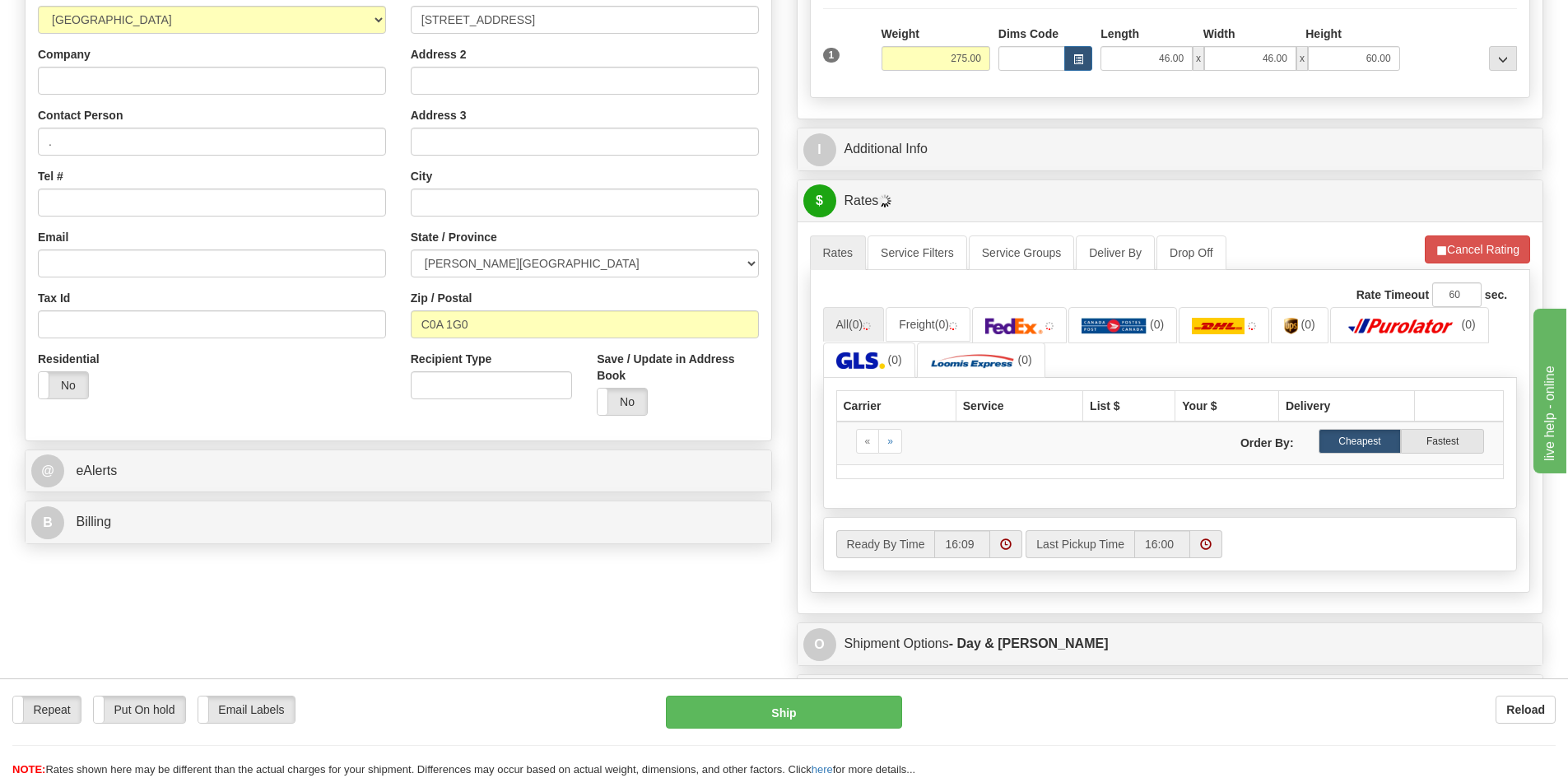
scroll to position [329, 0]
